Goal: Information Seeking & Learning: Learn about a topic

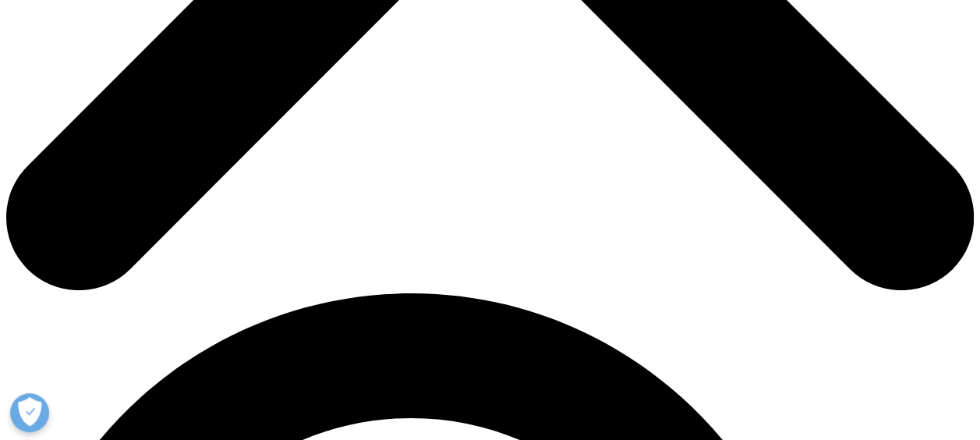
scroll to position [702, 0]
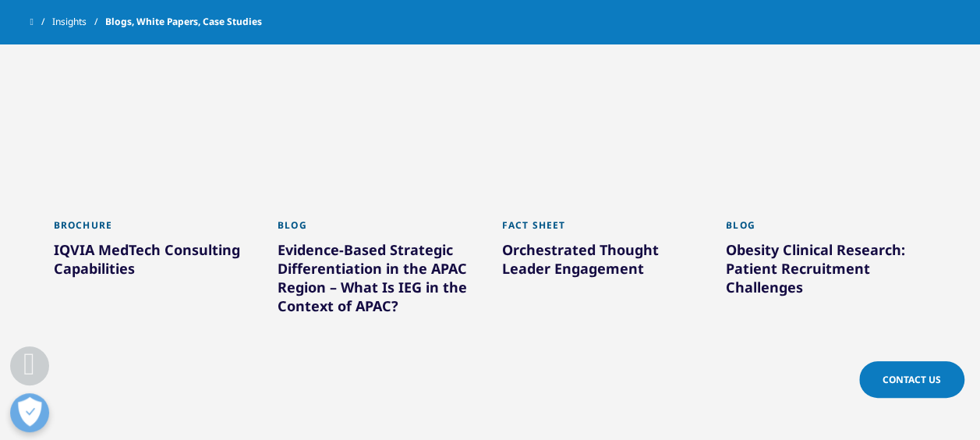
click at [605, 147] on div at bounding box center [602, 132] width 201 height 156
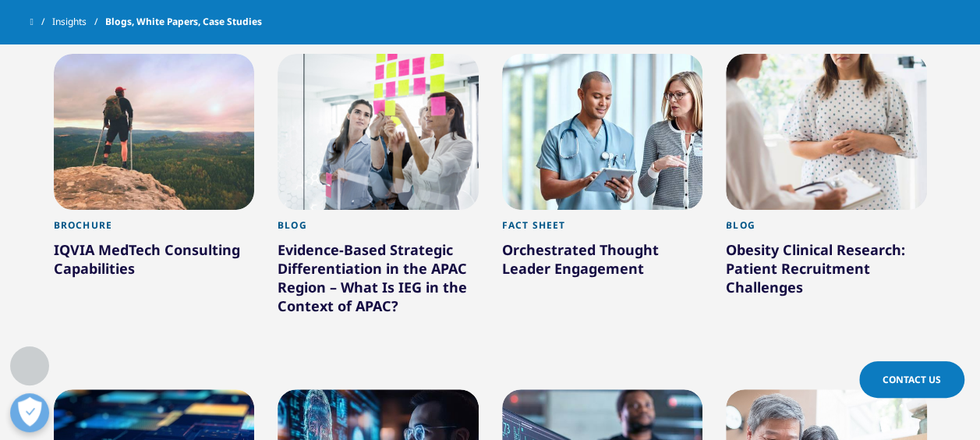
click at [621, 267] on div "Orchestrated Thought Leader Engagement" at bounding box center [602, 262] width 201 height 44
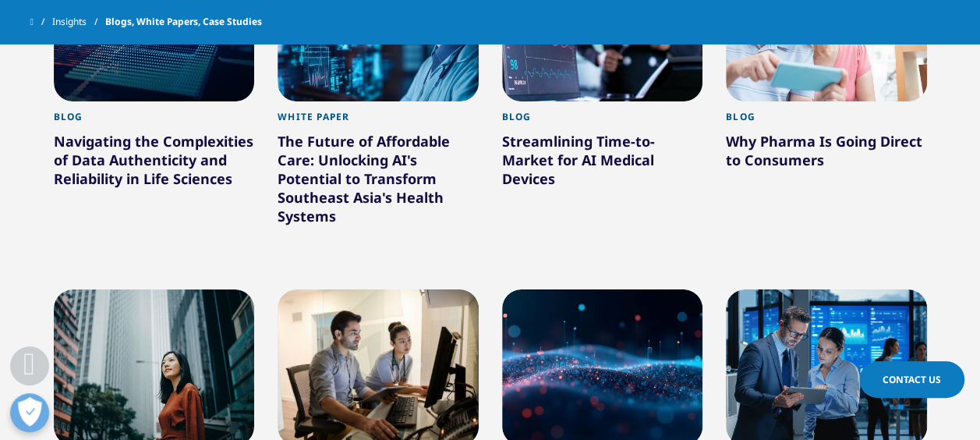
scroll to position [1170, 0]
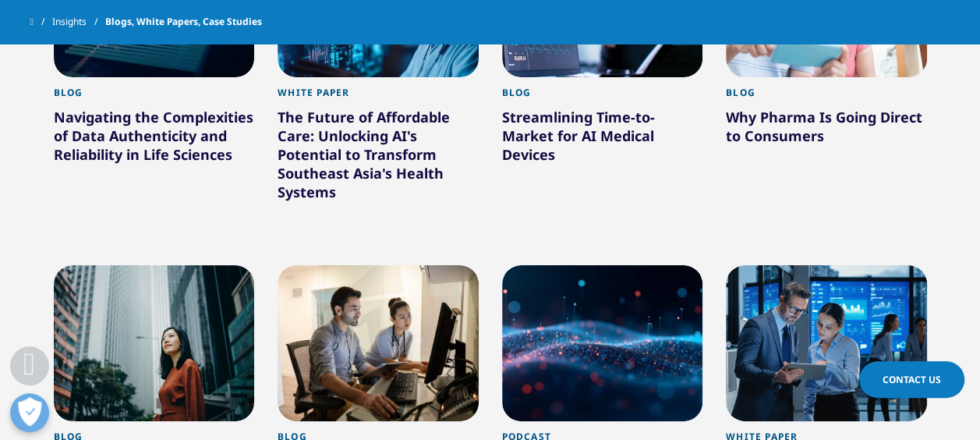
click at [386, 161] on div "The Future of Affordable Care: Unlocking AI's Potential to Transform Southeast …" at bounding box center [378, 158] width 201 height 100
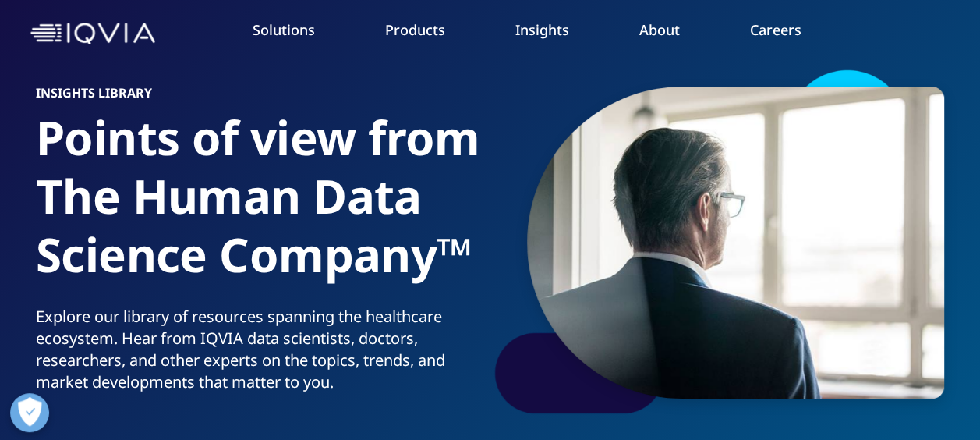
scroll to position [0, 0]
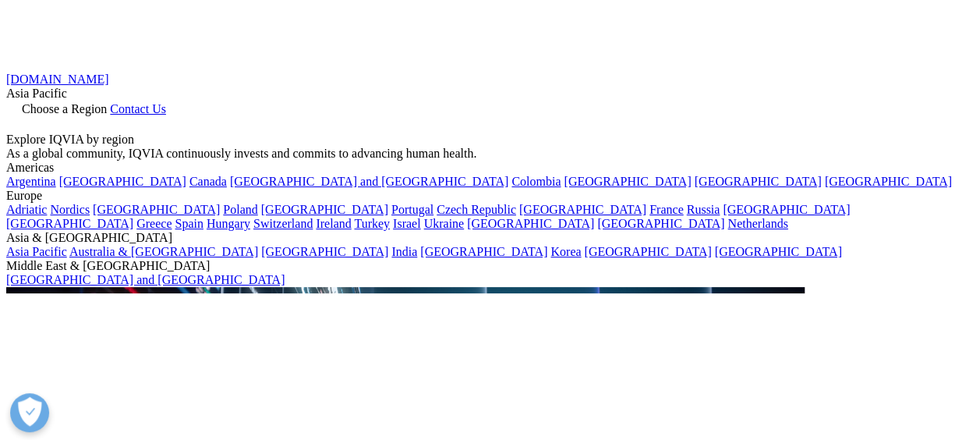
scroll to position [78, 0]
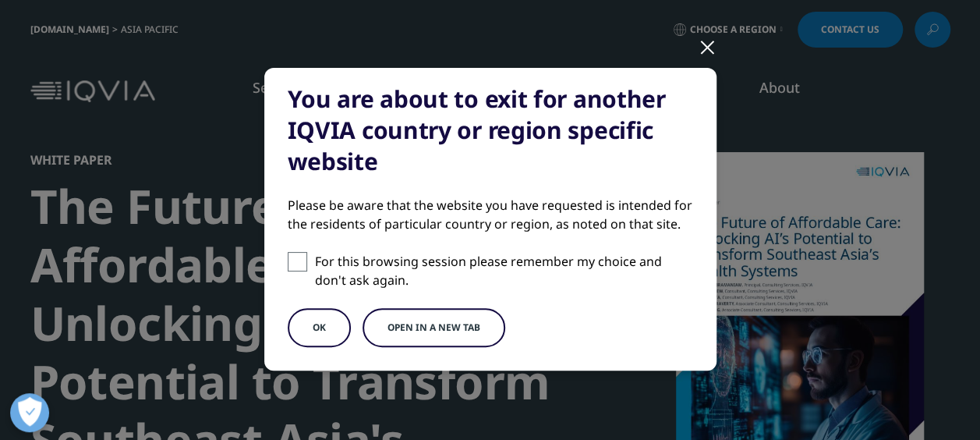
click at [312, 329] on button "OK" at bounding box center [319, 327] width 63 height 39
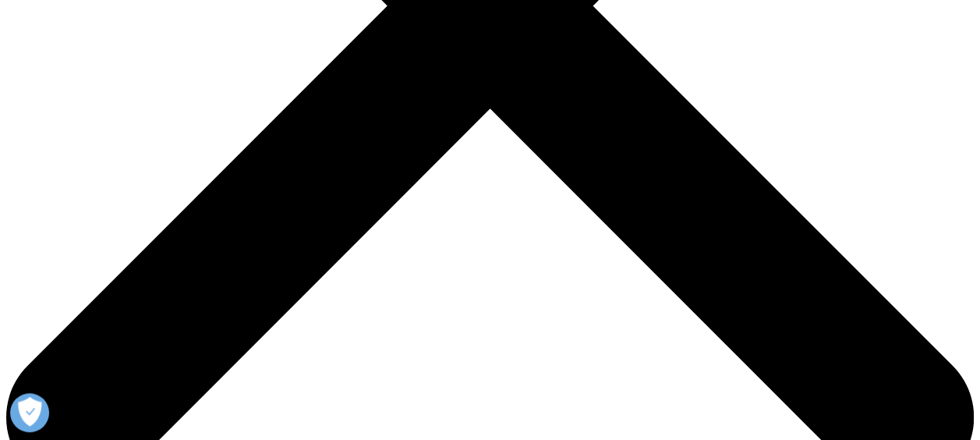
scroll to position [468, 0]
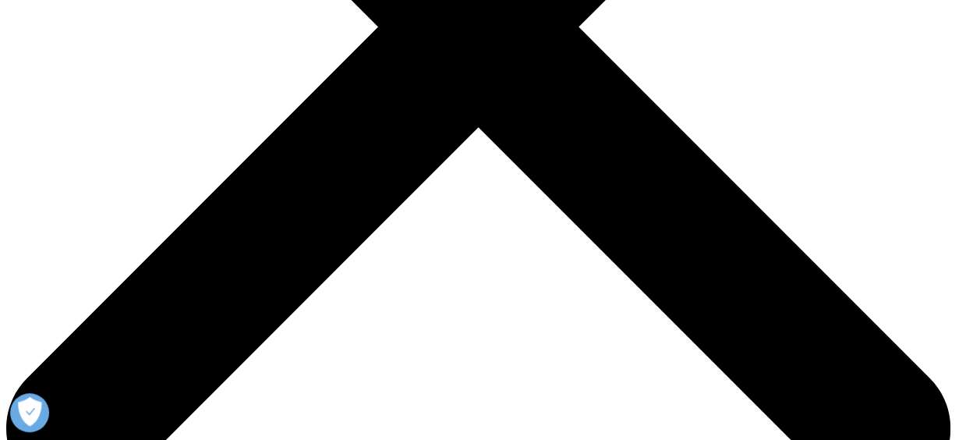
scroll to position [78, 0]
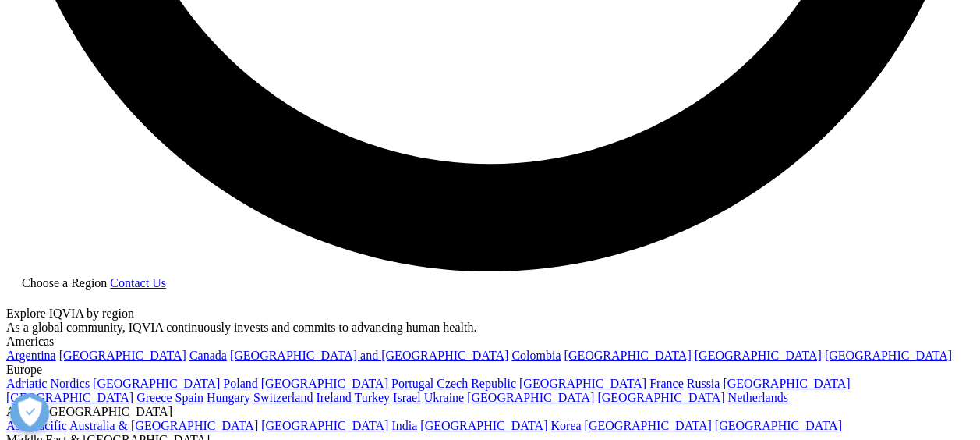
scroll to position [2573, 0]
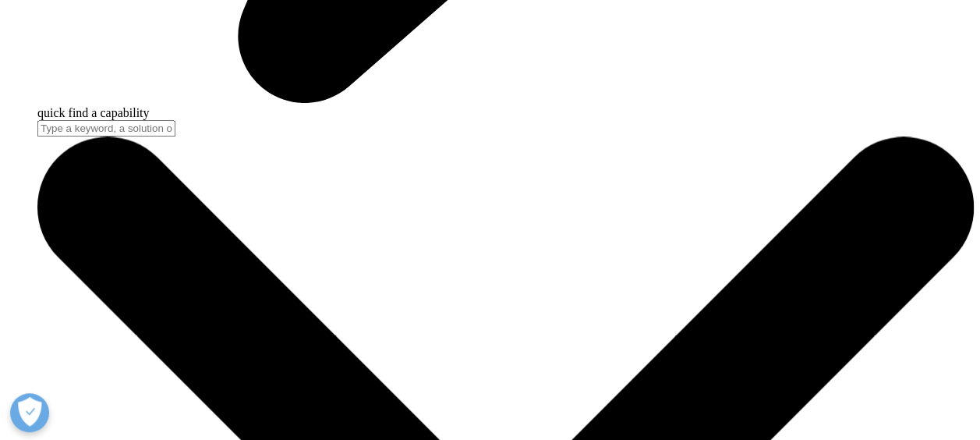
scroll to position [4288, 0]
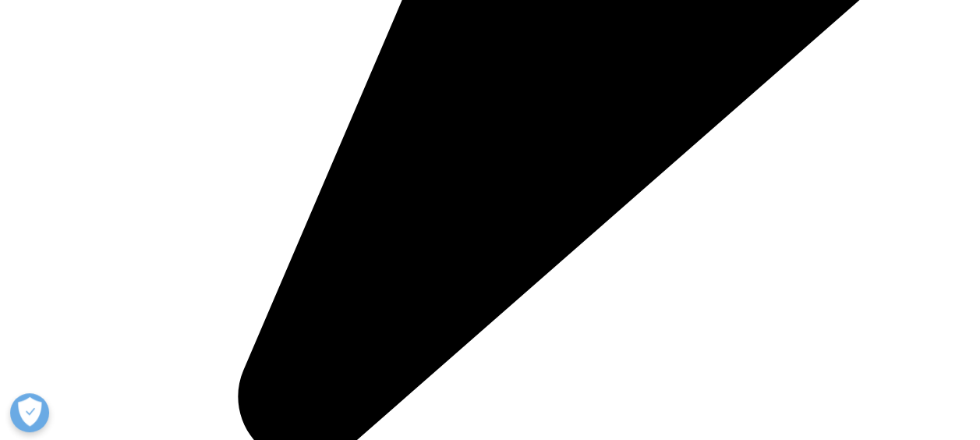
scroll to position [0, 993]
drag, startPoint x: 332, startPoint y: 351, endPoint x: 758, endPoint y: 387, distance: 427.3
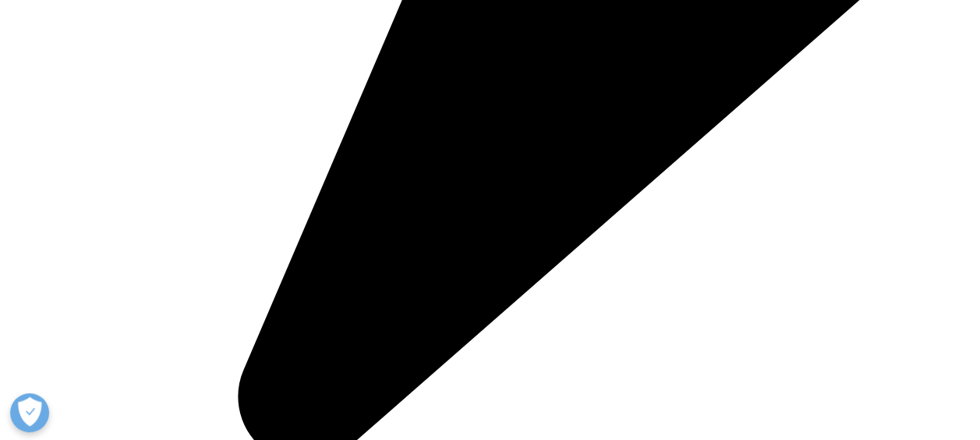
drag, startPoint x: 747, startPoint y: 358, endPoint x: 886, endPoint y: 371, distance: 139.4
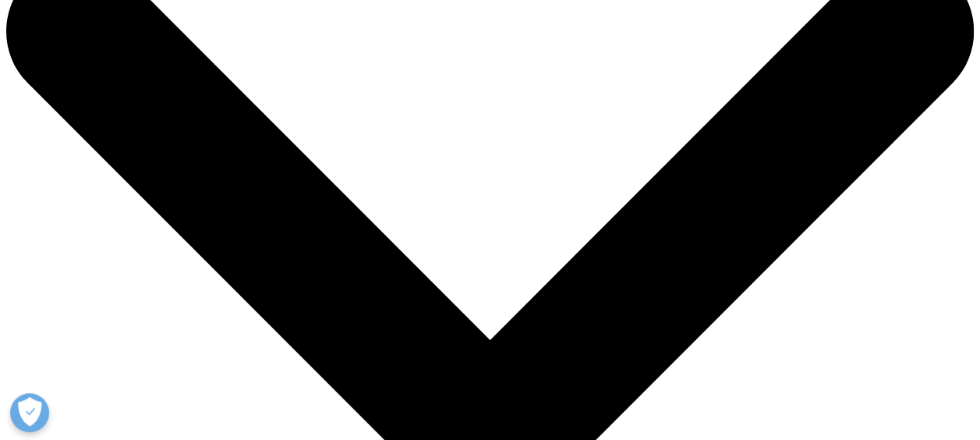
scroll to position [0, 0]
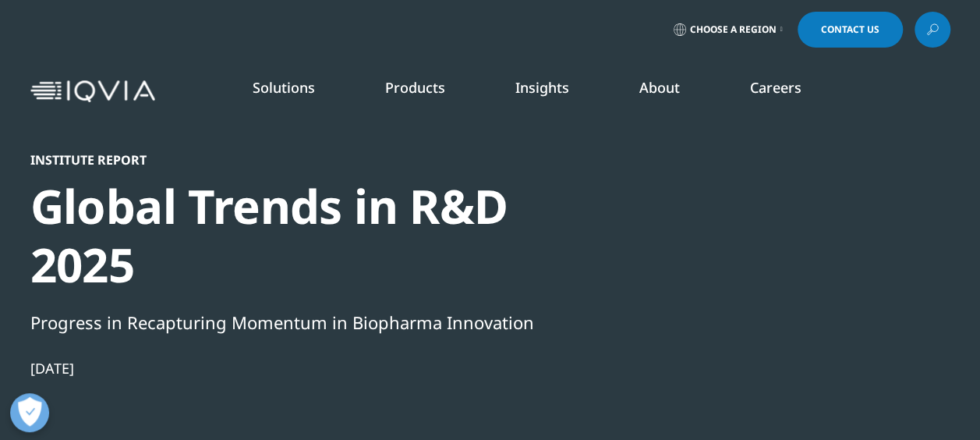
drag, startPoint x: 321, startPoint y: 304, endPoint x: 175, endPoint y: 208, distance: 175.2
click at [175, 208] on div "Global Trends in R&D 2025" at bounding box center [297, 235] width 535 height 117
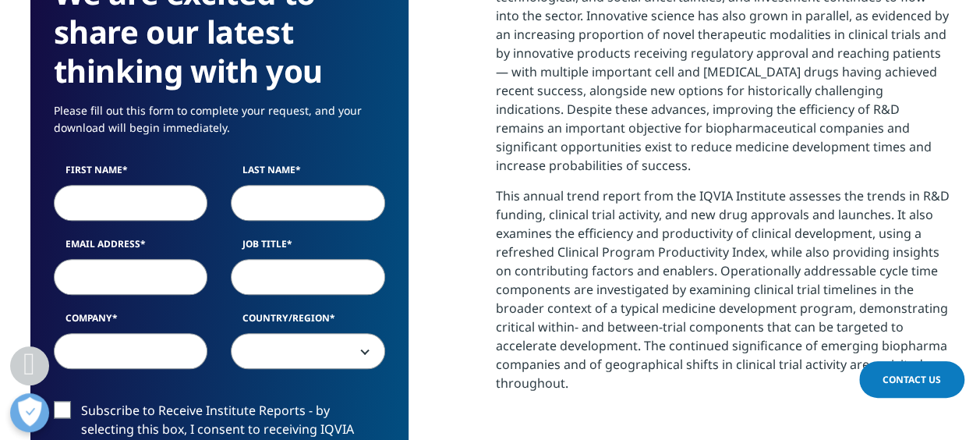
scroll to position [702, 0]
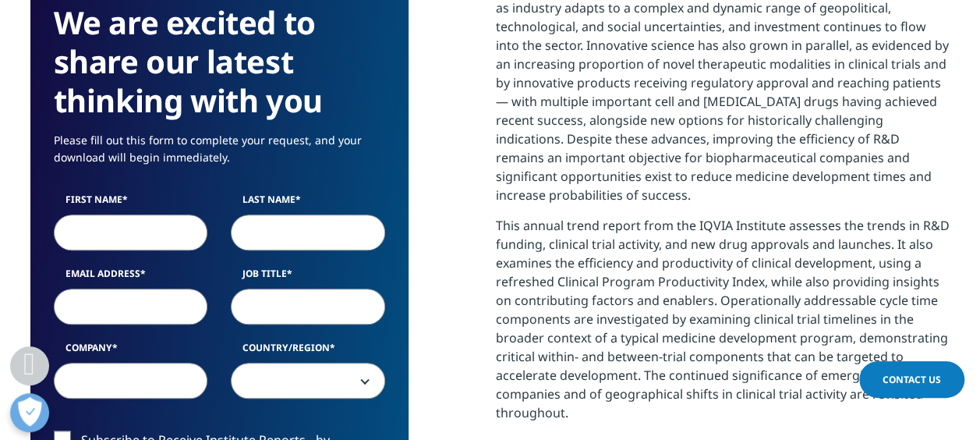
click at [808, 354] on p "This annual trend report from the IQVIA Institute assesses the trends in R&D fu…" at bounding box center [723, 325] width 455 height 218
